Goal: Transaction & Acquisition: Purchase product/service

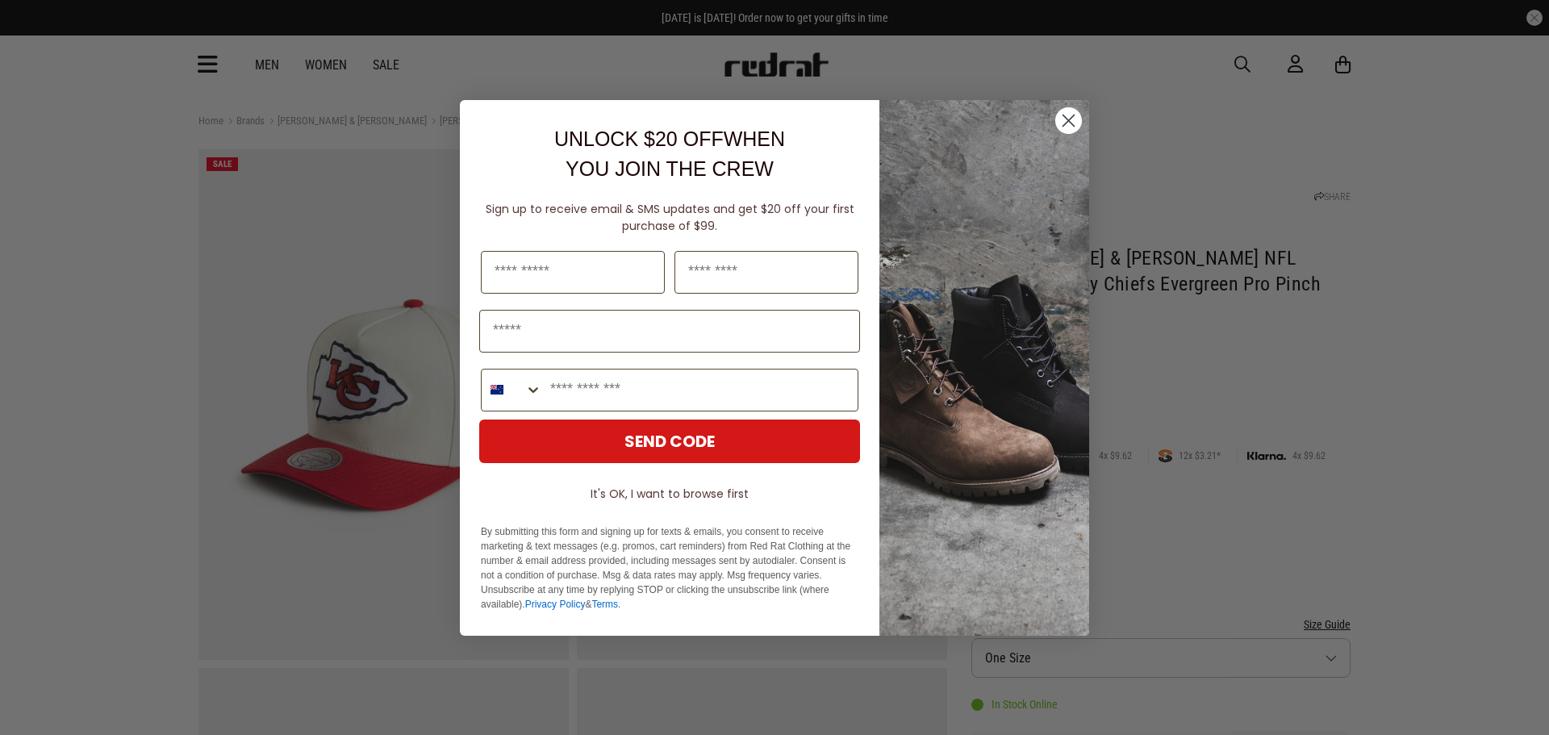
click at [1395, 266] on div "Close dialog UNLOCK $20 OFF WHEN YOU JOIN THE CREW Sign up to receive email & S…" at bounding box center [774, 367] width 1549 height 735
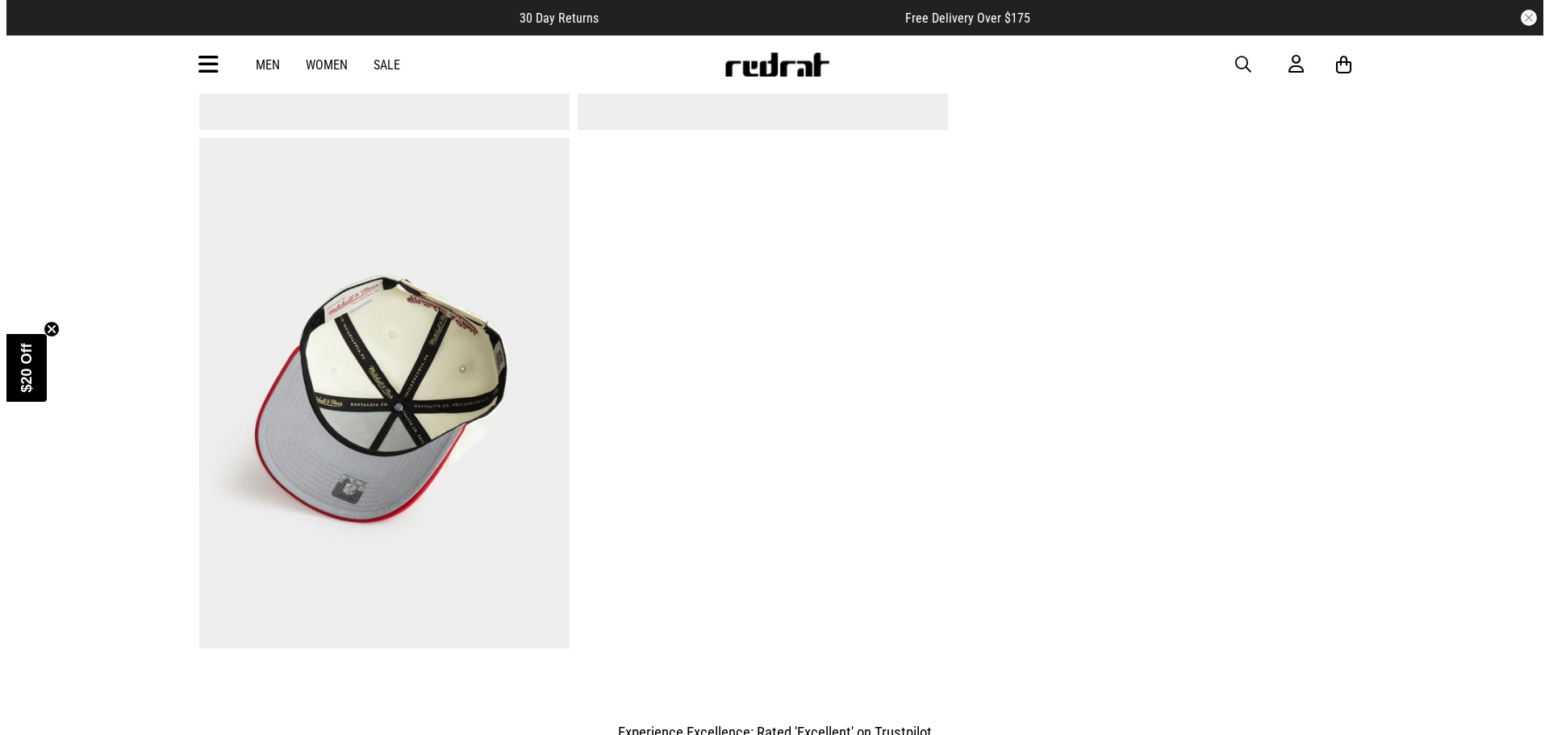
scroll to position [565, 0]
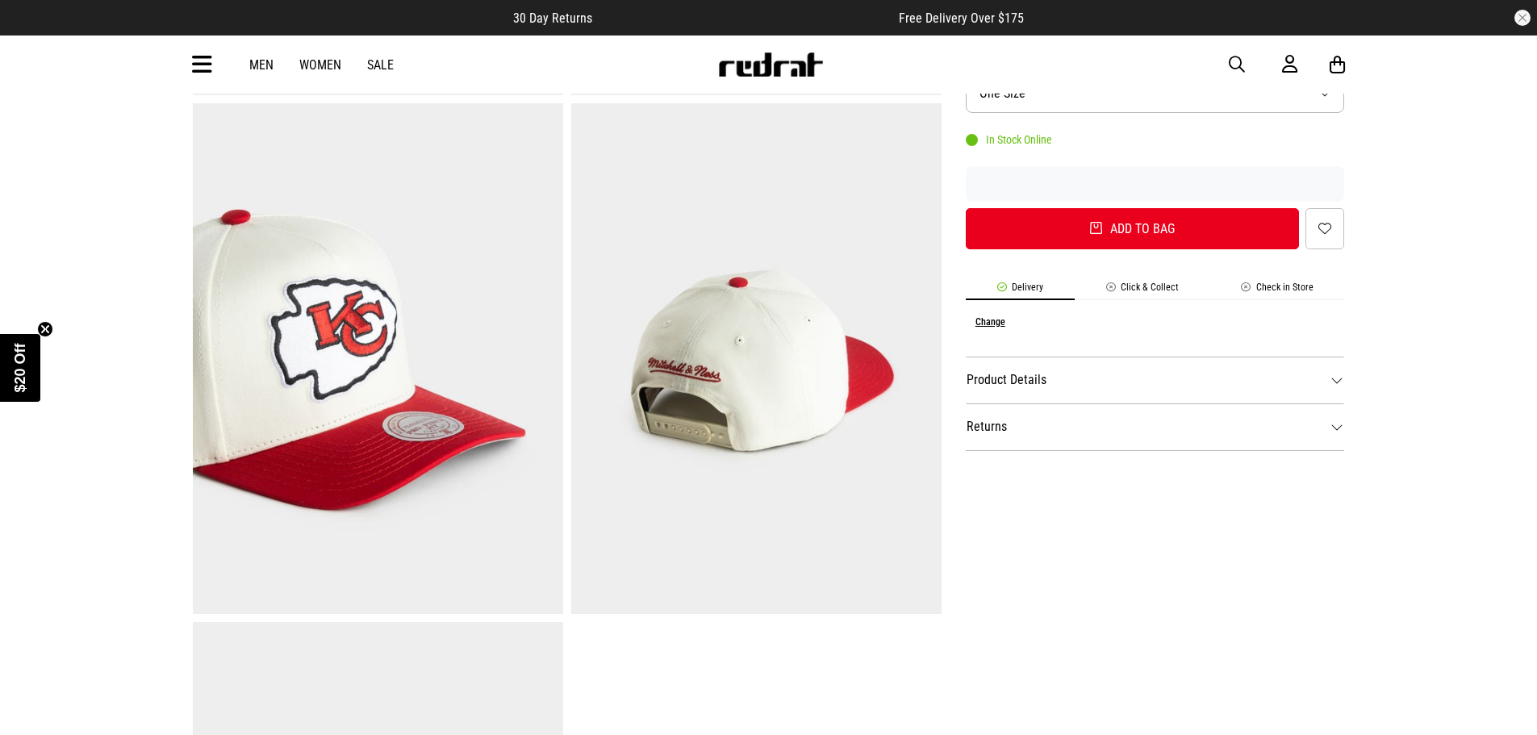
click at [1314, 357] on dt "Product Details" at bounding box center [1155, 380] width 379 height 47
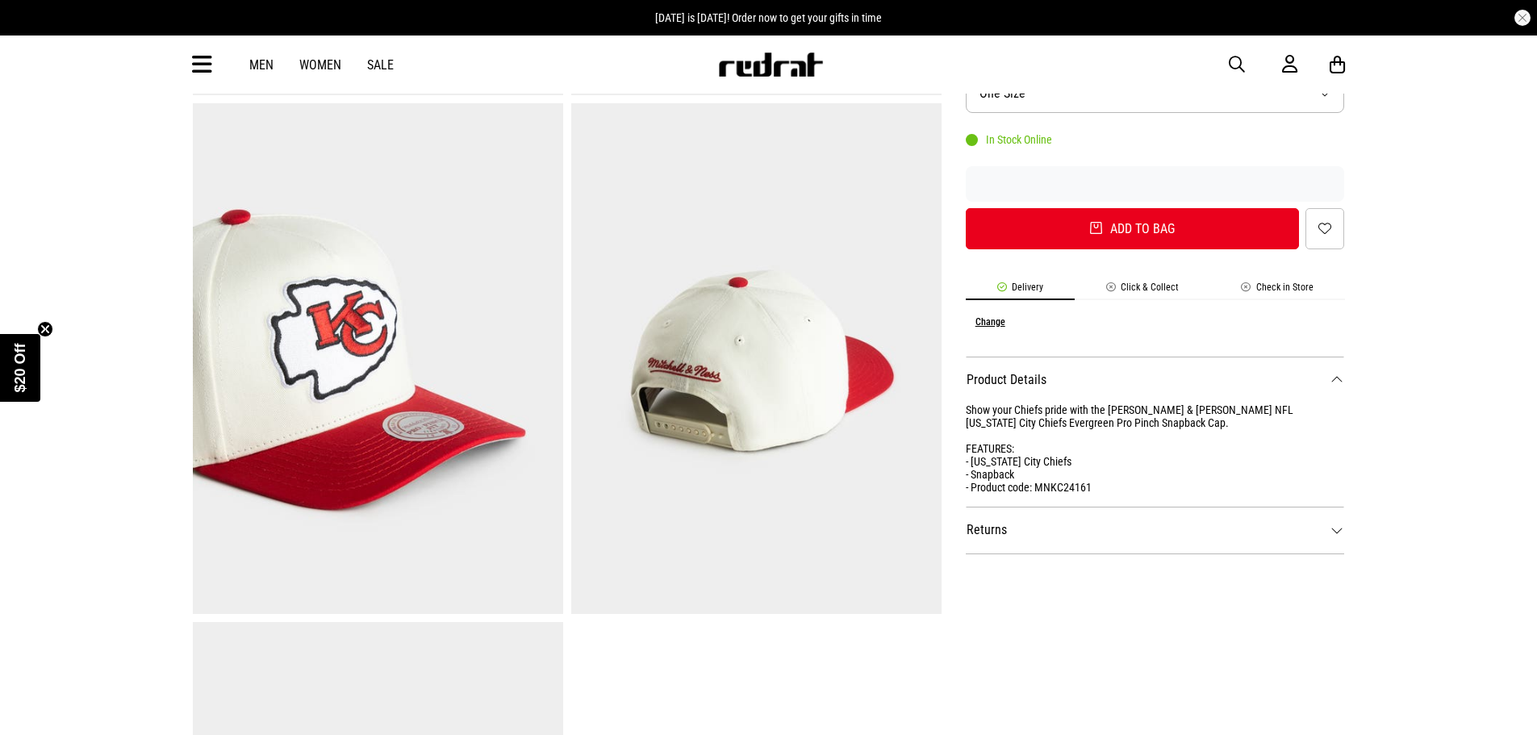
click at [224, 65] on div "Men Women Sale Sign in New Back Footwear Back Mens Back Womens Back Youth & Kid…" at bounding box center [769, 65] width 1178 height 58
click at [209, 66] on icon at bounding box center [202, 65] width 20 height 27
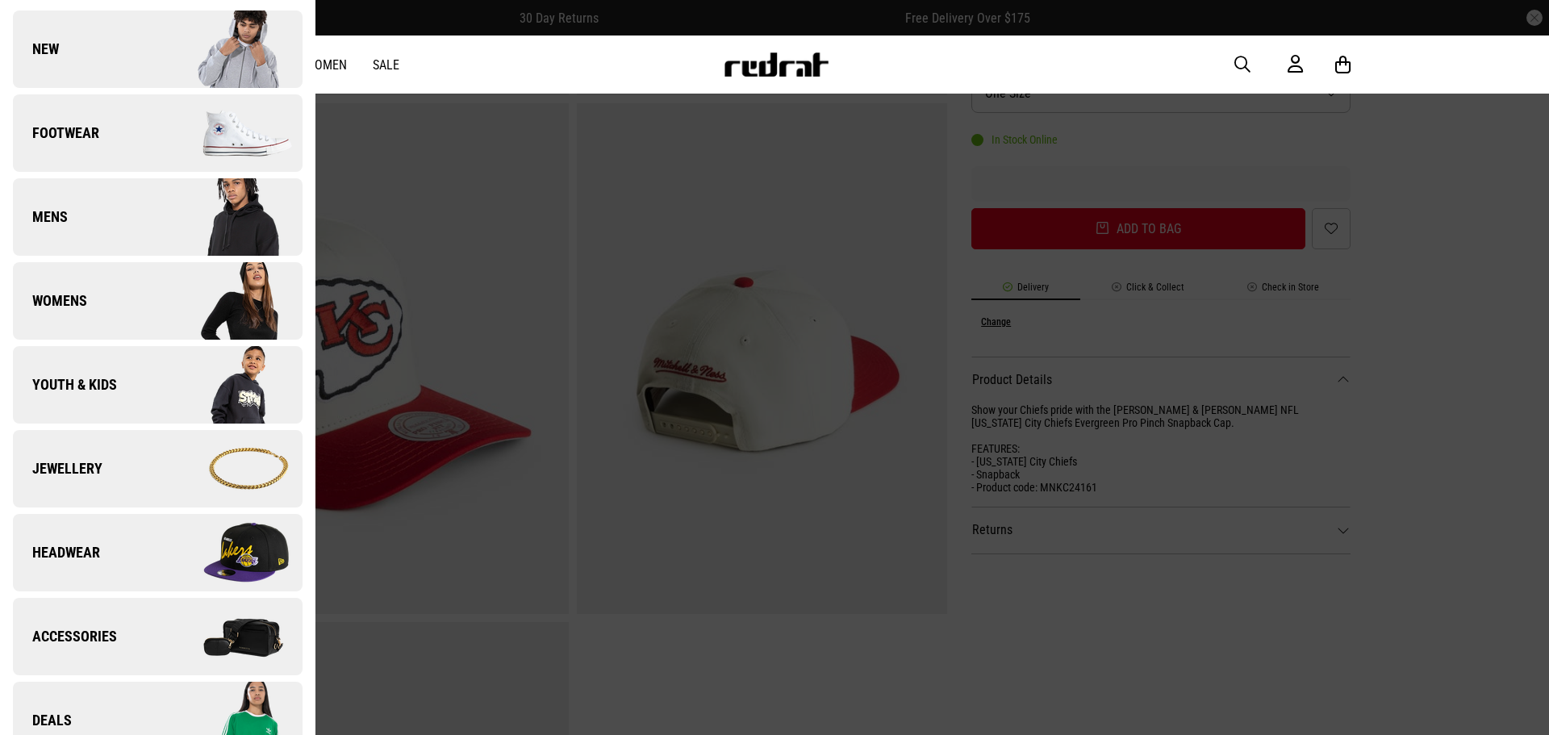
scroll to position [81, 0]
click at [175, 377] on img at bounding box center [229, 384] width 144 height 81
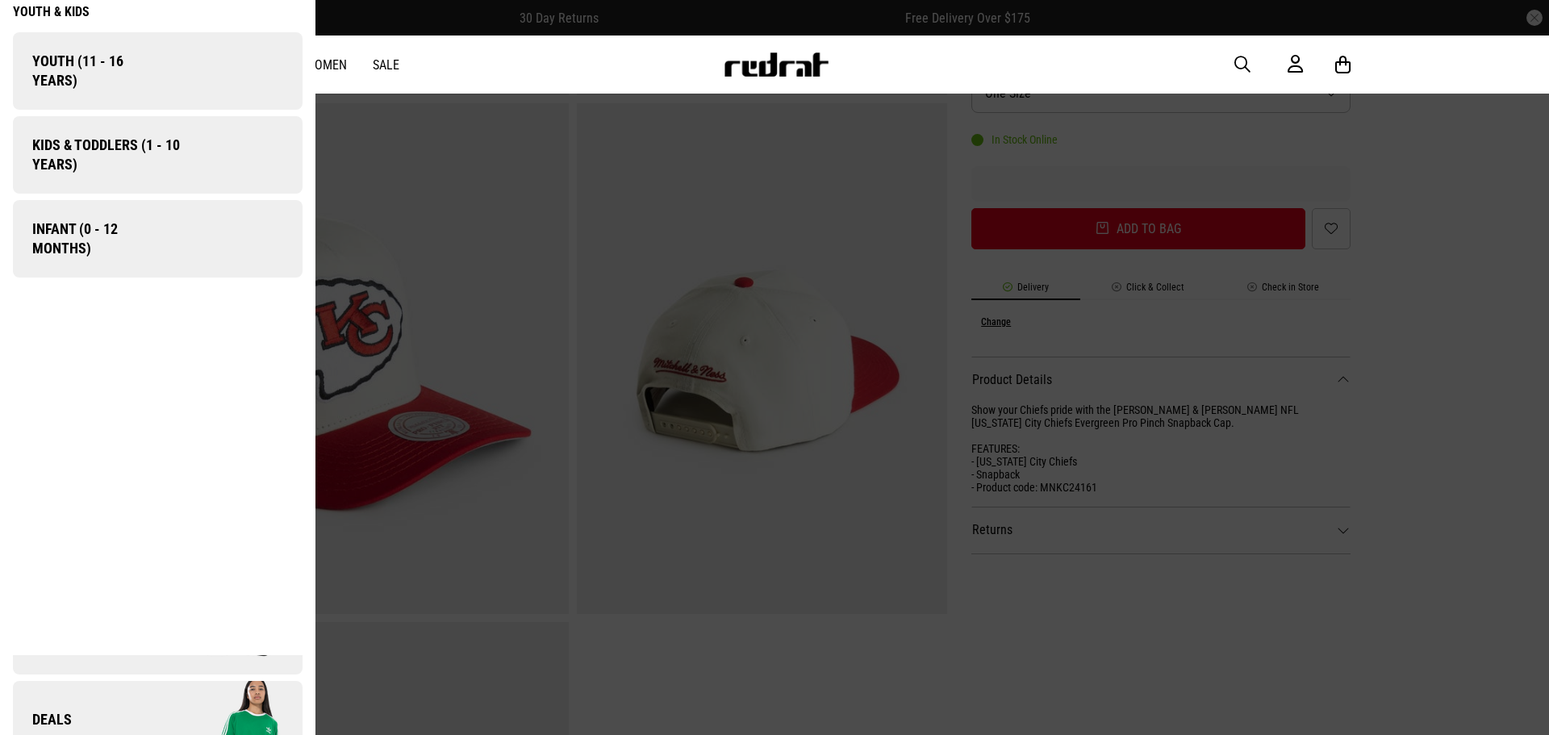
scroll to position [0, 0]
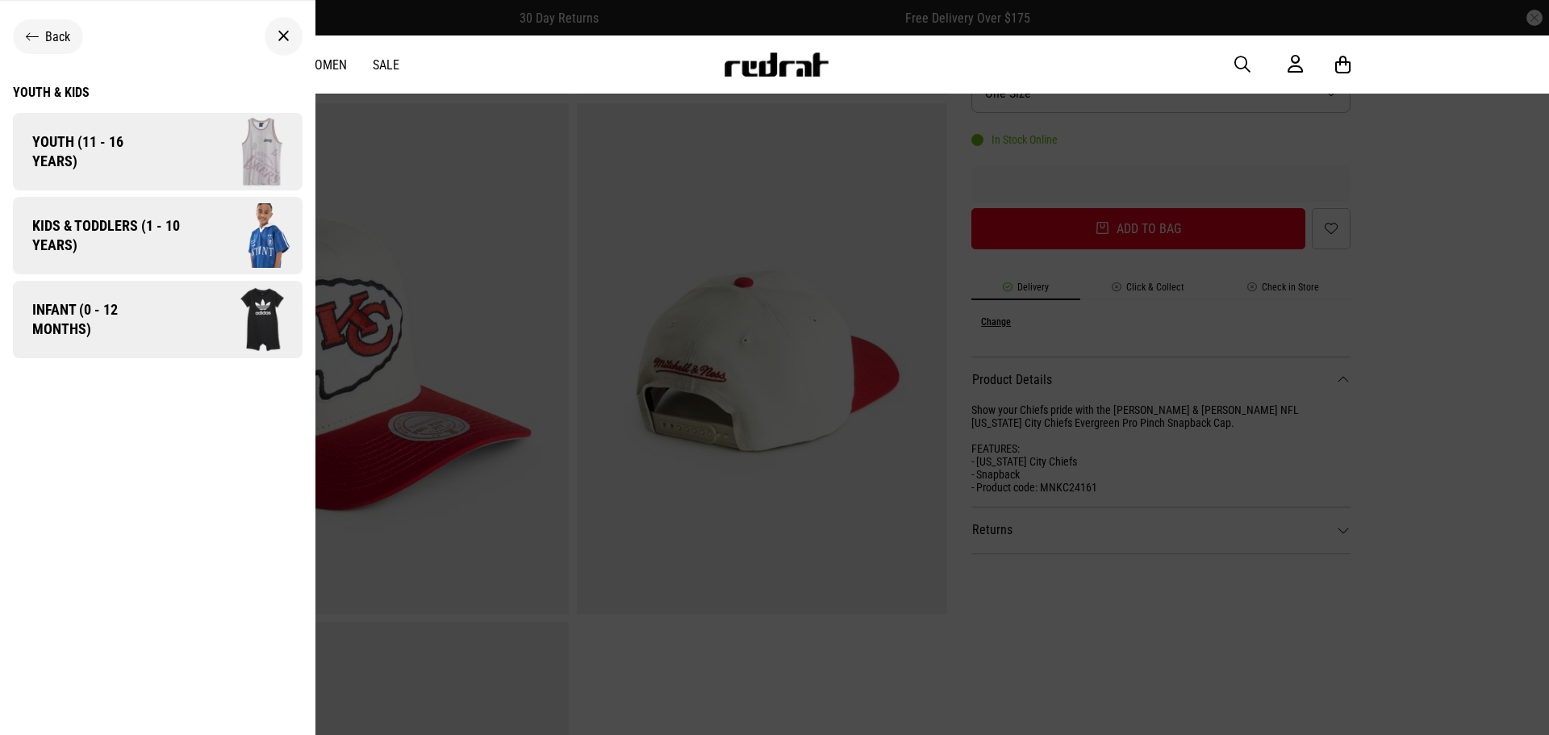
click at [186, 244] on span "Kids & Toddlers (1 - 10 years)" at bounding box center [100, 235] width 175 height 39
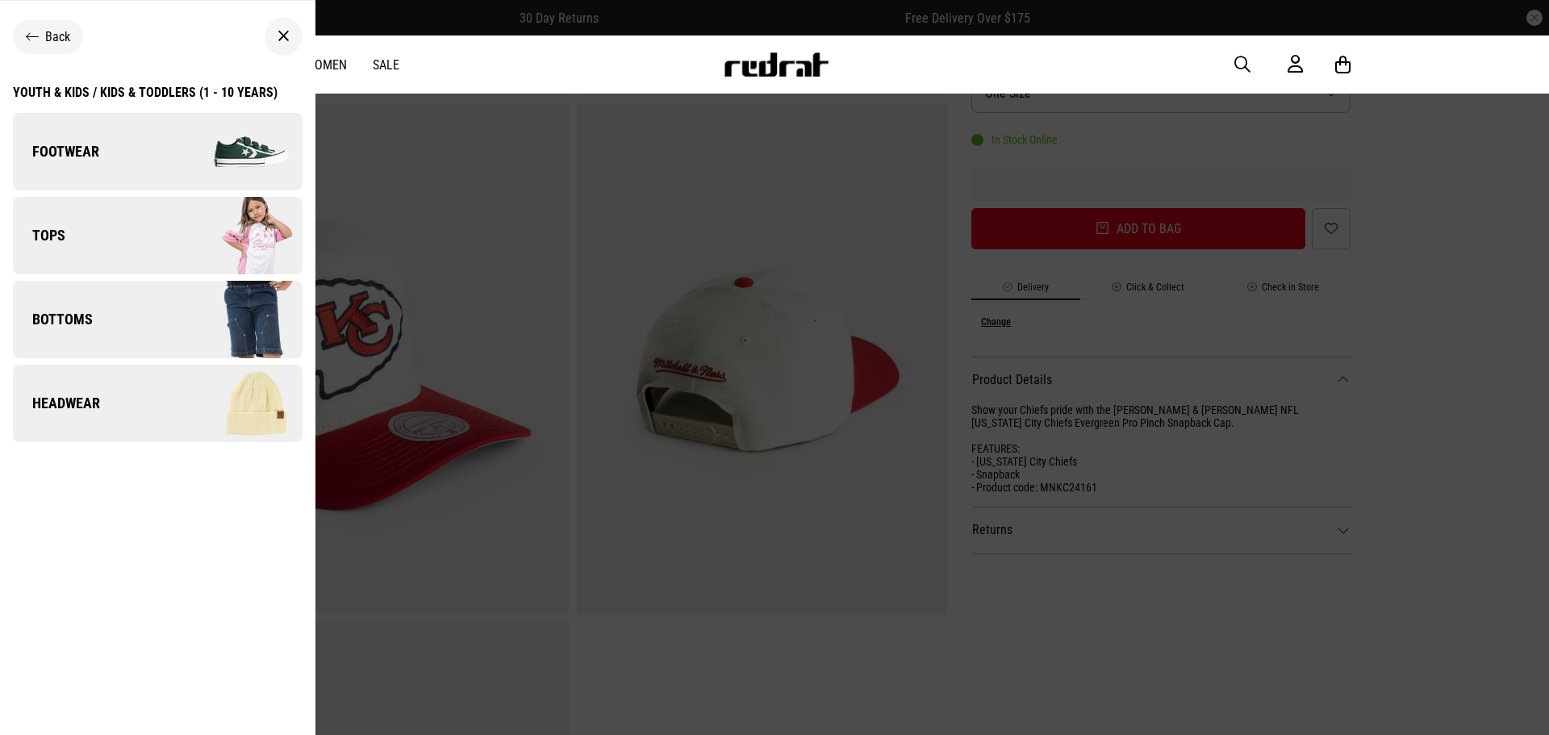
click at [218, 411] on img at bounding box center [229, 403] width 144 height 81
